Goal: Check status: Check status

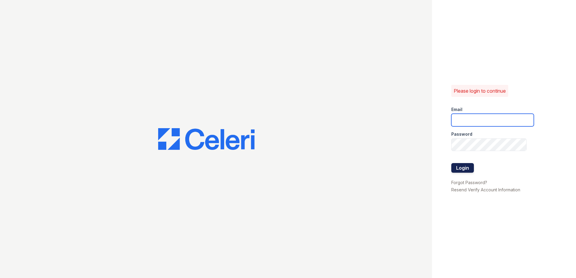
type input "arrivehollywood@trinity-pm.com"
click at [463, 165] on button "Login" at bounding box center [462, 168] width 23 height 10
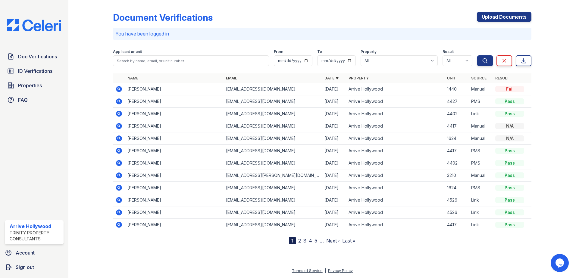
click at [121, 88] on icon at bounding box center [119, 89] width 6 height 6
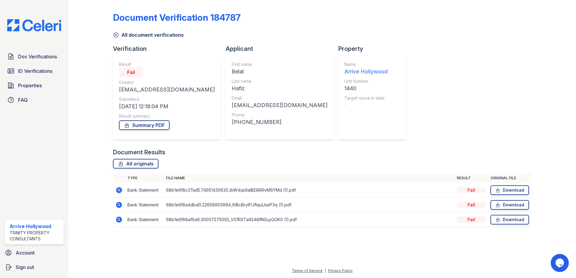
click at [120, 192] on icon at bounding box center [119, 190] width 6 height 6
